Goal: Task Accomplishment & Management: Use online tool/utility

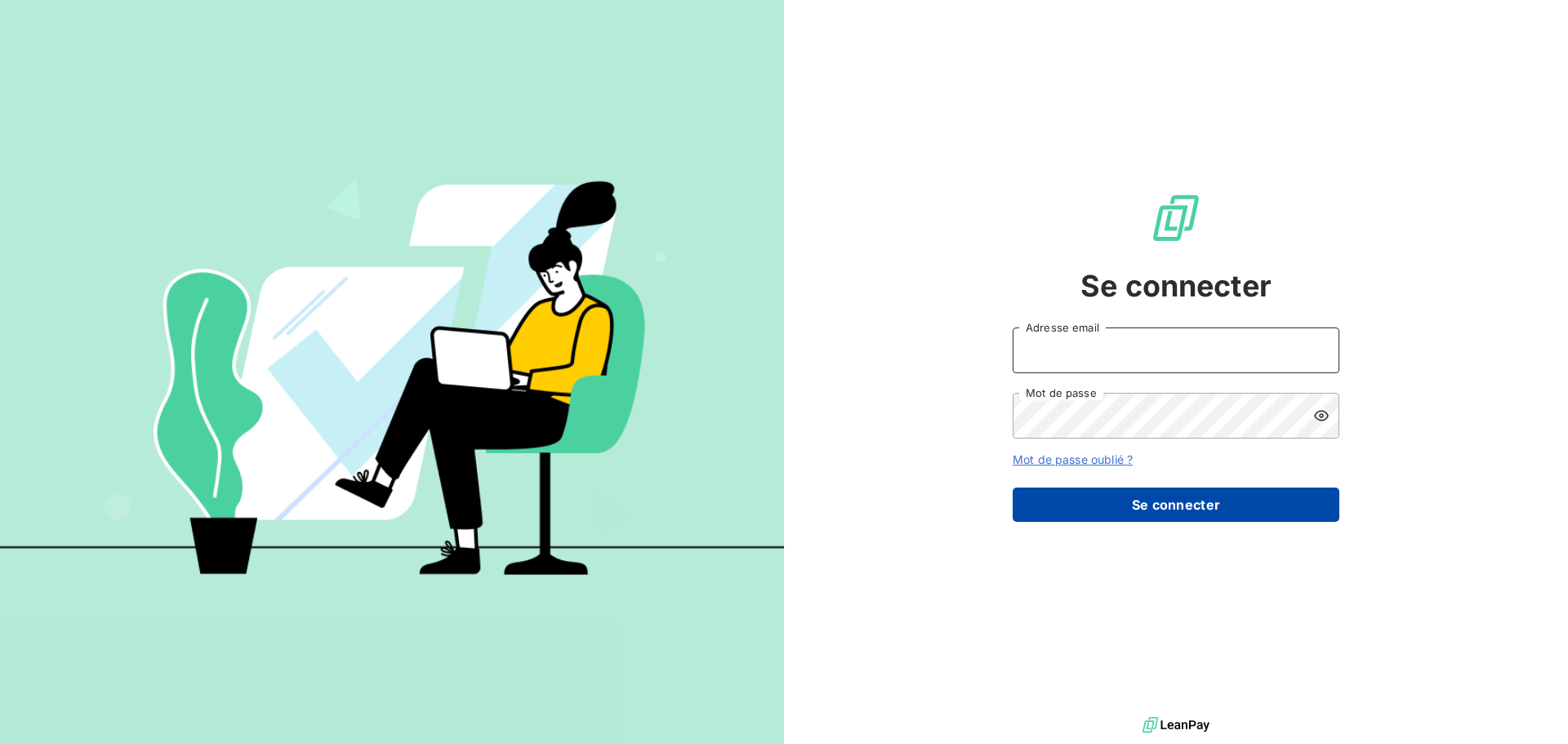
type input "compta@dgeproduction.com"
click at [1237, 512] on button "Se connecter" at bounding box center [1176, 504] width 327 height 35
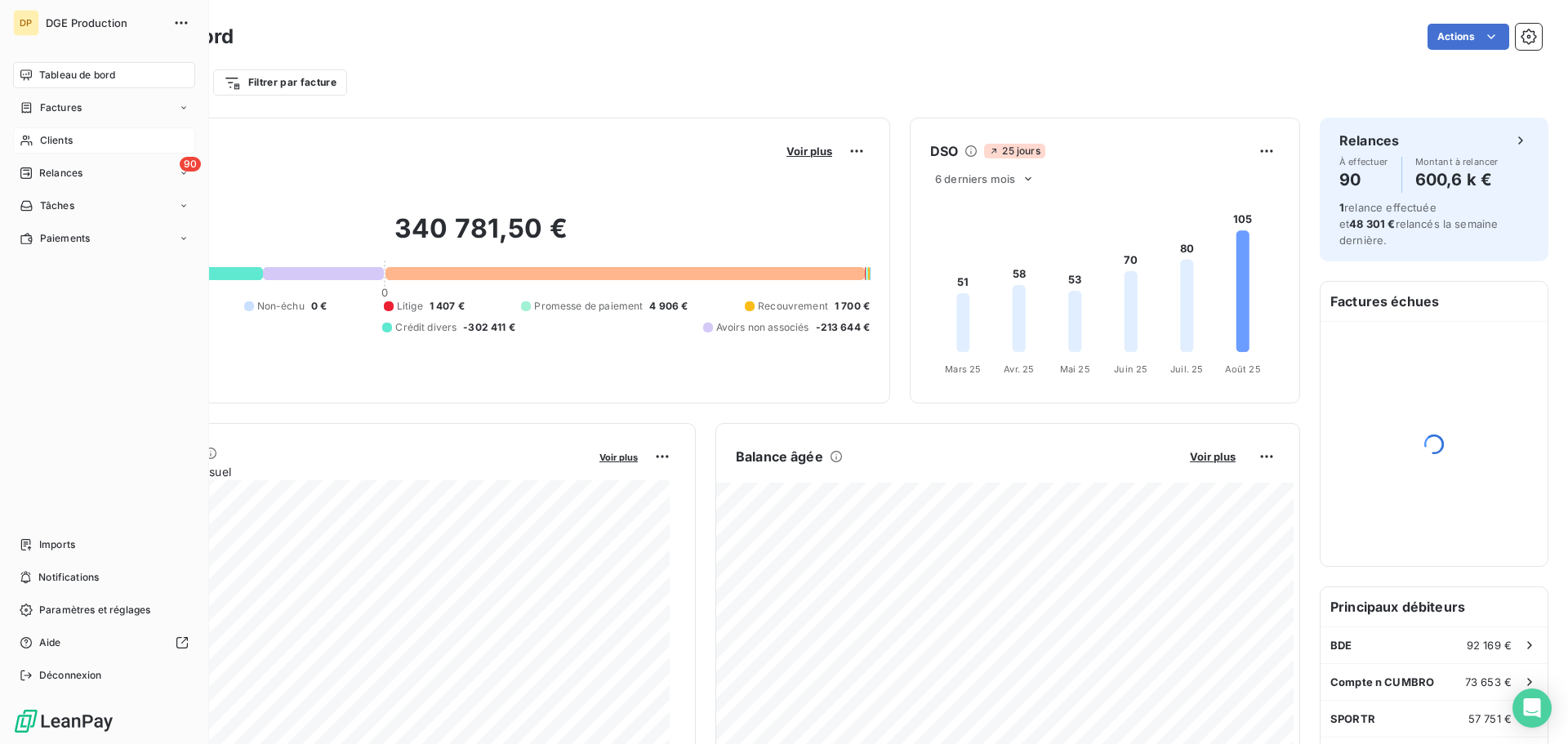
click at [67, 137] on span "Clients" at bounding box center [56, 141] width 33 height 15
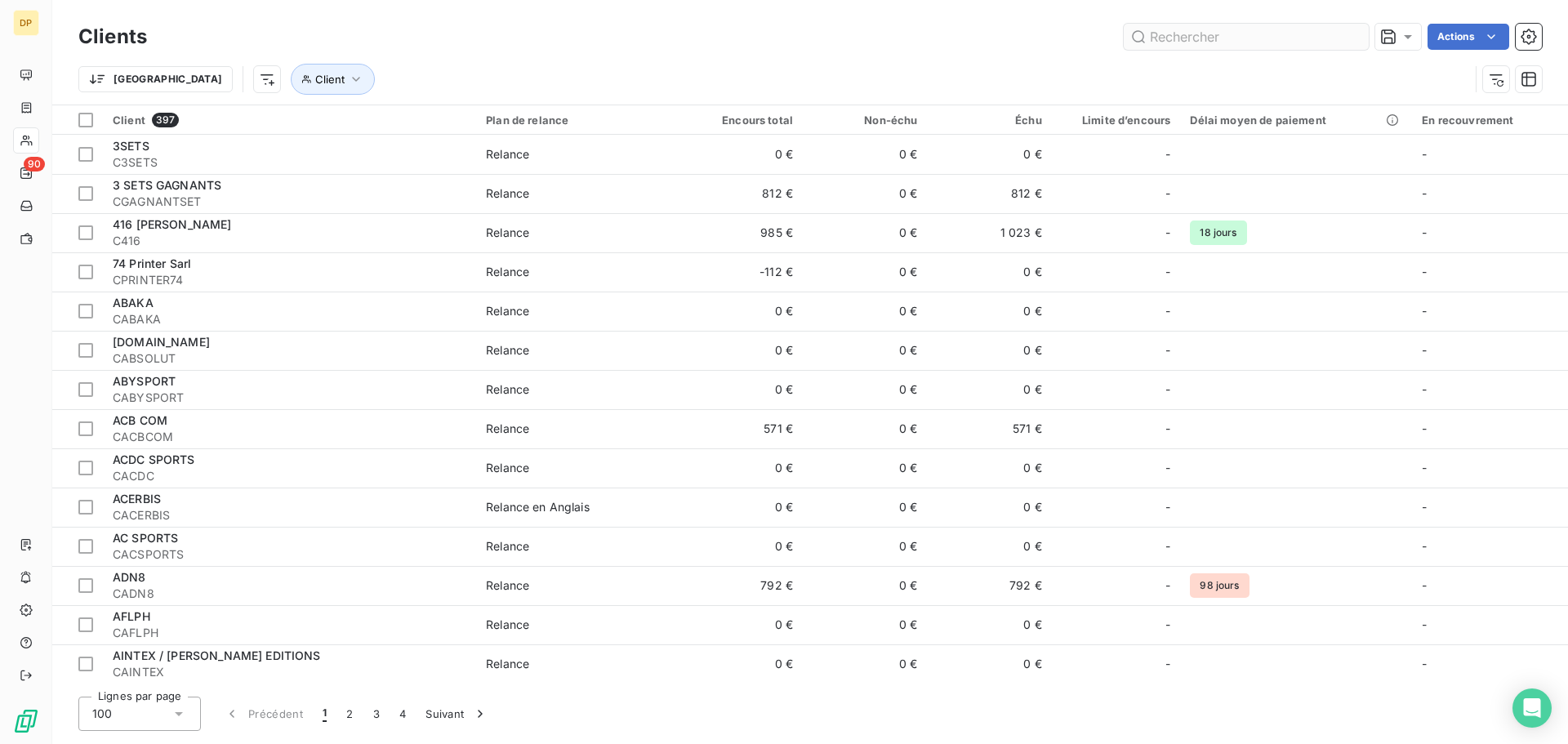
click at [1226, 37] on input "text" at bounding box center [1246, 37] width 245 height 26
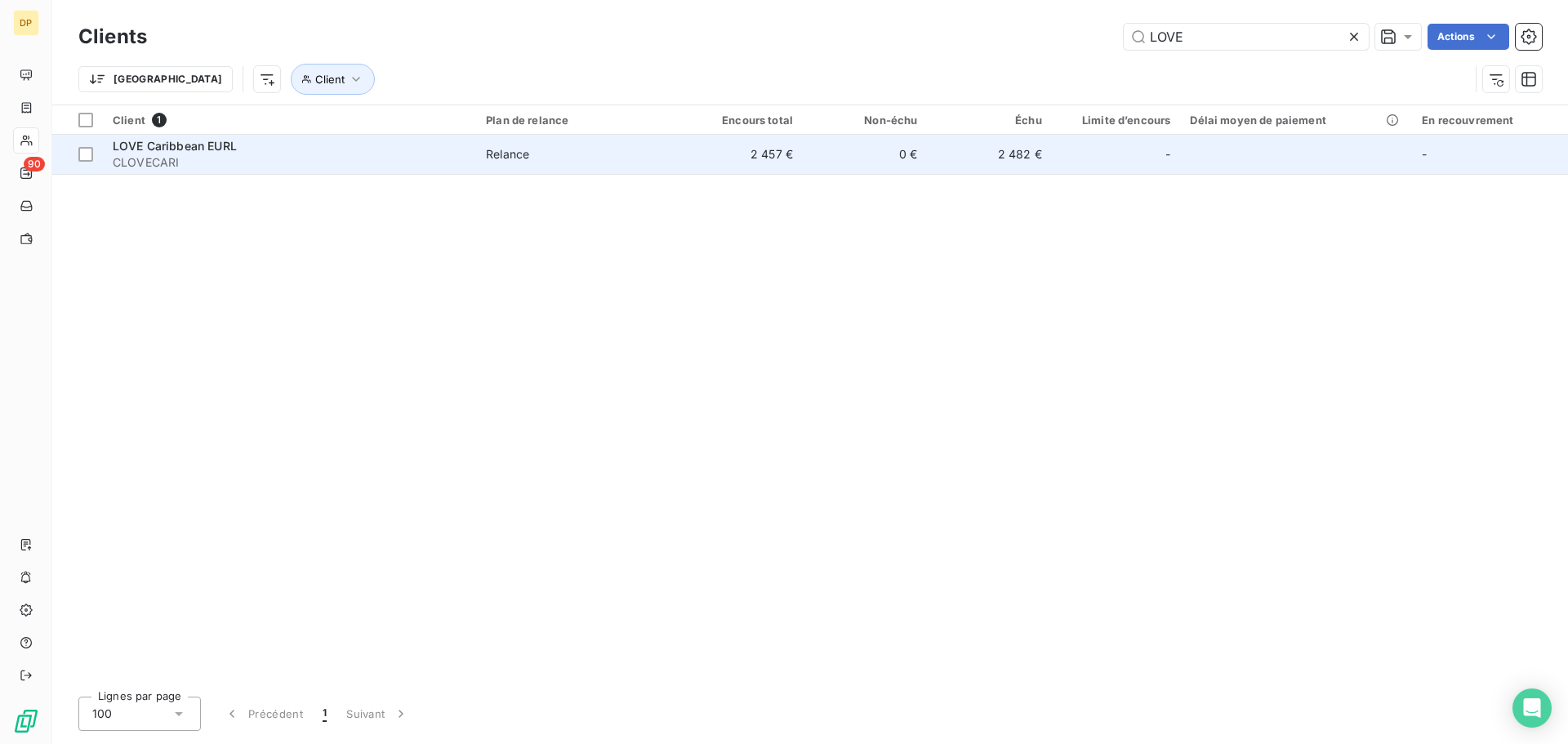
type input "LOVE"
click at [924, 162] on td "0 €" at bounding box center [865, 155] width 124 height 39
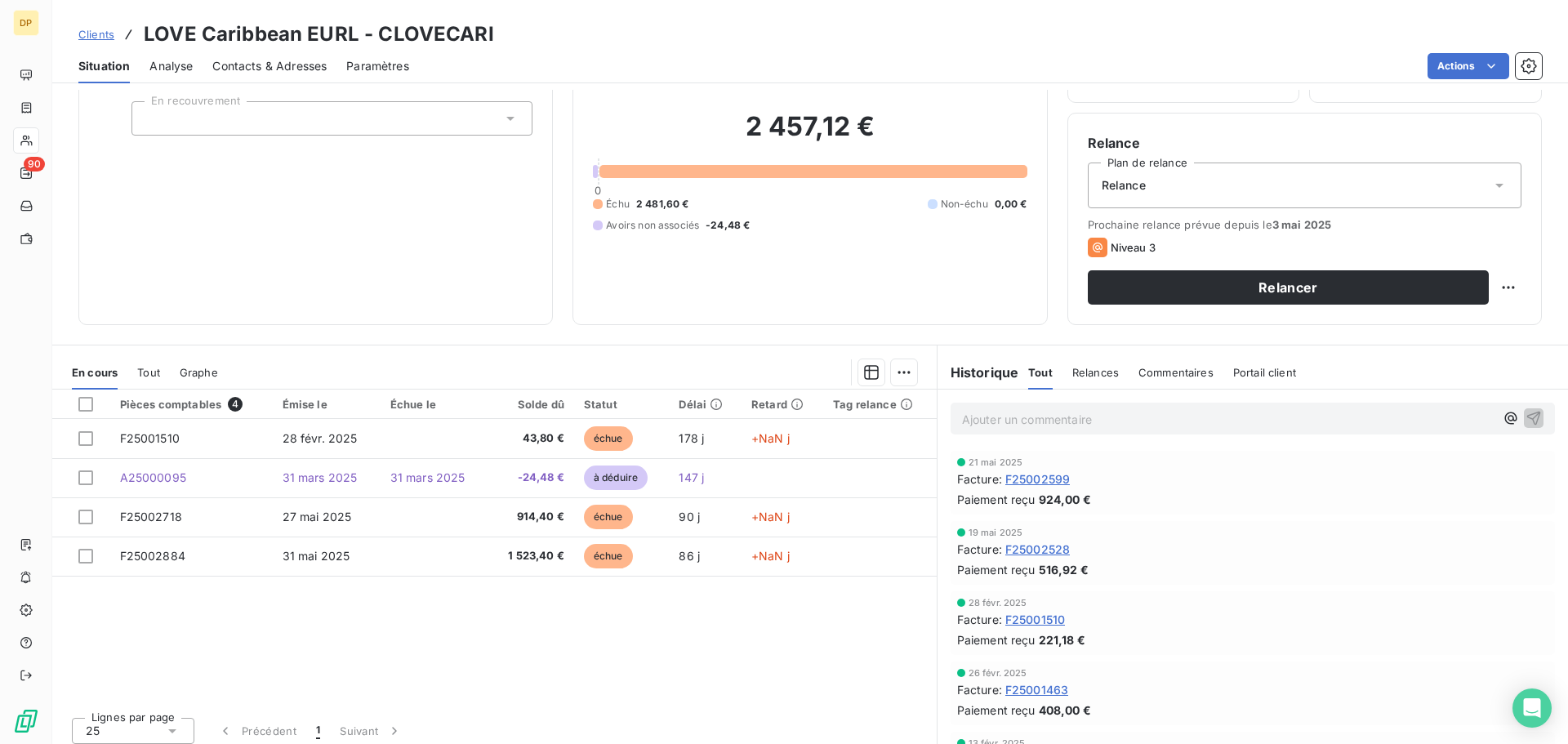
scroll to position [111, 0]
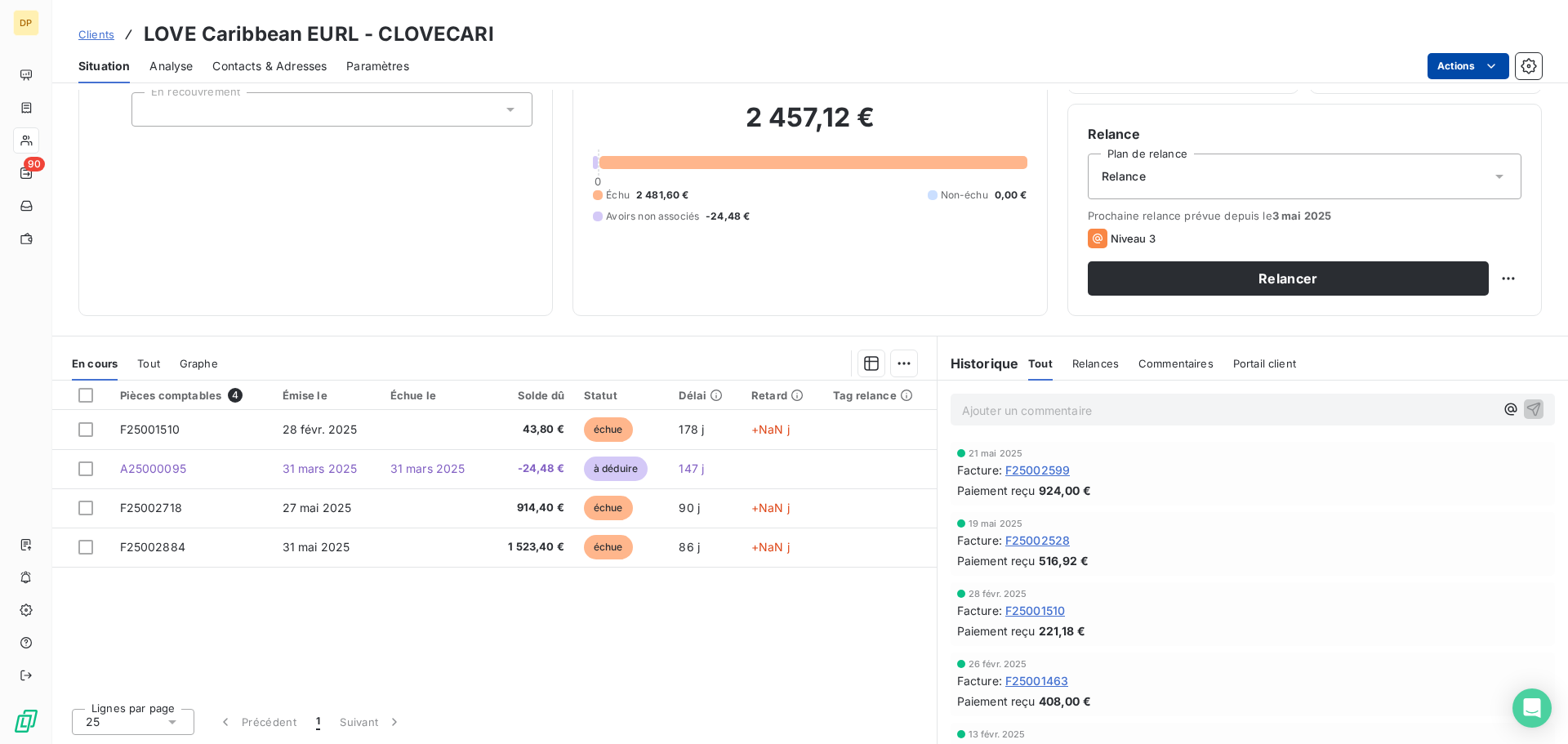
click at [1472, 59] on html "DP 90 Clients LOVE Caribbean EURL - CLOVECARI Situation Analyse Contacts & Adre…" at bounding box center [784, 372] width 1568 height 744
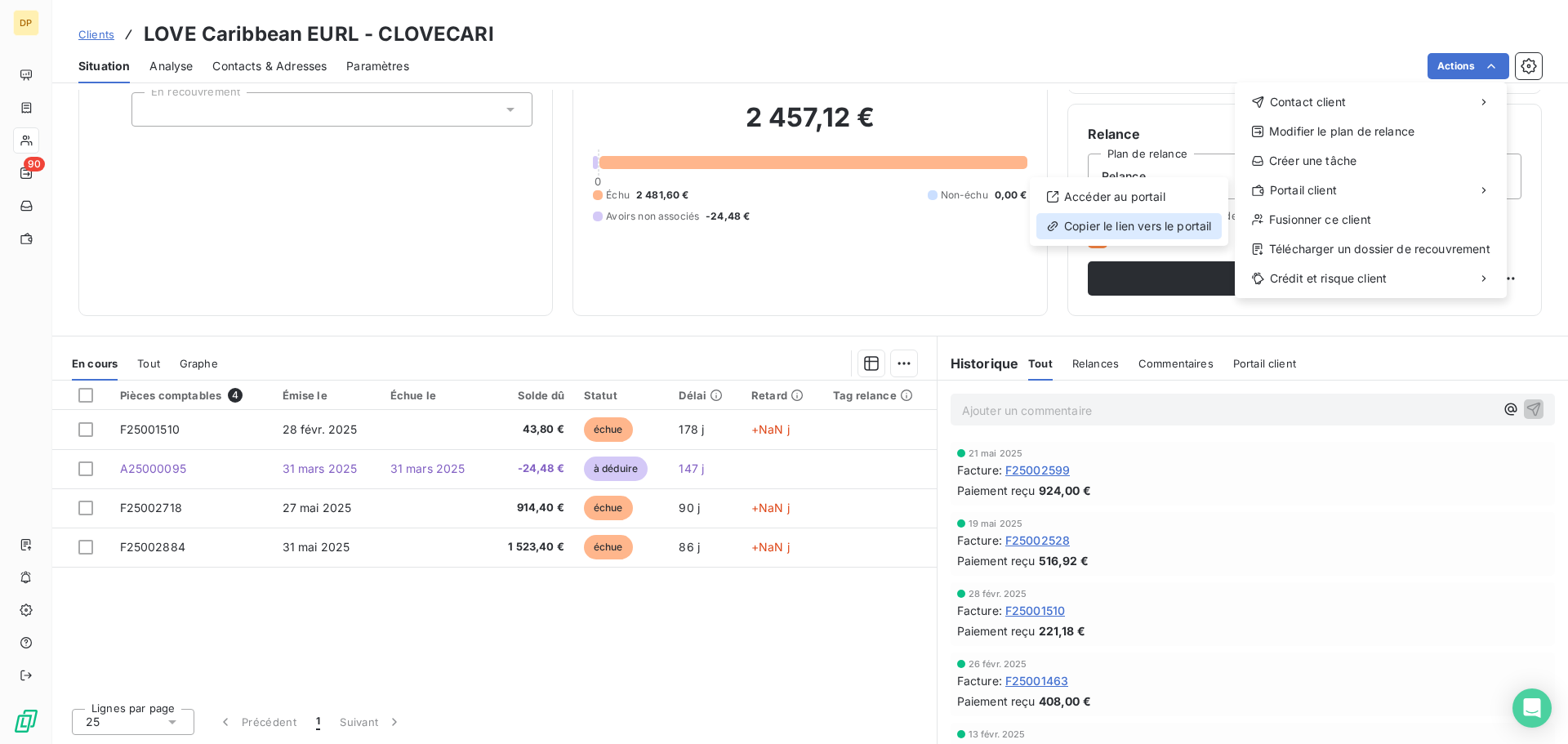
click at [1158, 218] on div "Copier le lien vers le portail" at bounding box center [1129, 226] width 186 height 26
